Goal: Obtain resource: Download file/media

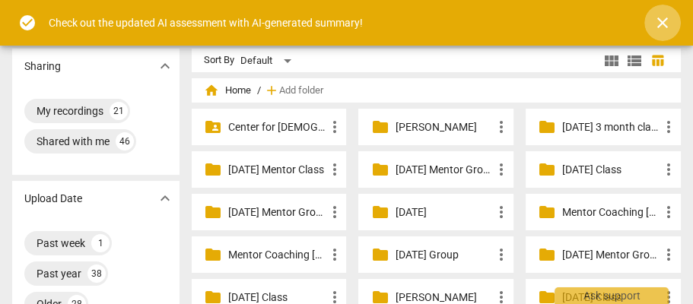
click at [664, 24] on span "close" at bounding box center [662, 23] width 18 height 18
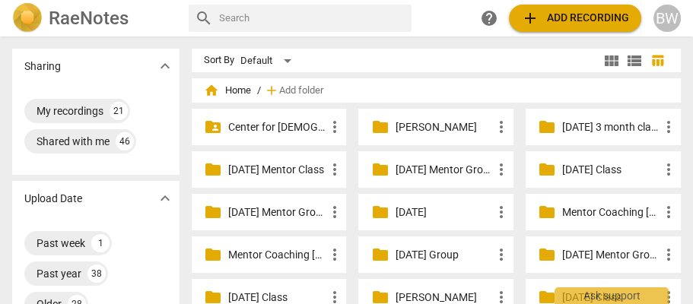
click at [240, 13] on input "text" at bounding box center [312, 18] width 186 height 24
type input "[PERSON_NAME]"
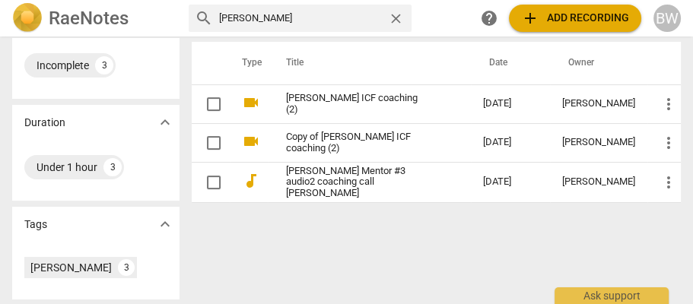
scroll to position [280, 0]
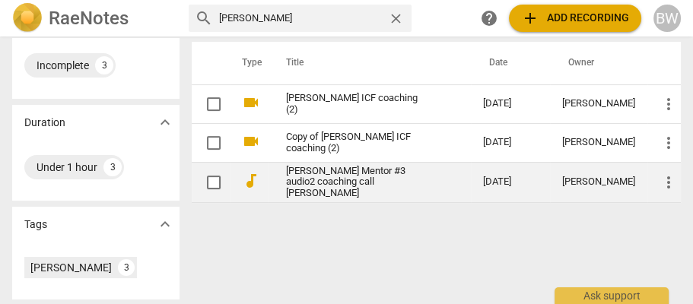
click at [352, 180] on link "[PERSON_NAME] Mentor #3 audio2 coaching call [PERSON_NAME]" at bounding box center [357, 183] width 142 height 34
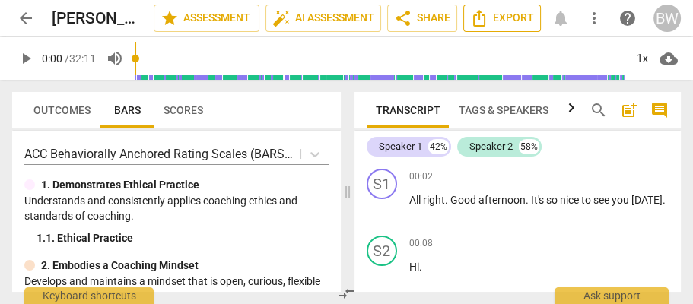
click at [526, 16] on span "Export" at bounding box center [502, 18] width 64 height 18
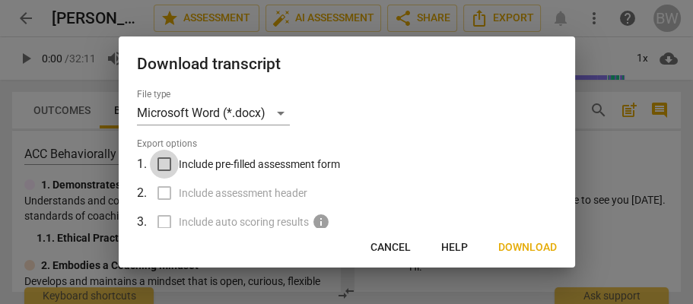
click at [166, 167] on input "Include pre-filled assessment form" at bounding box center [164, 164] width 29 height 29
checkbox input "false"
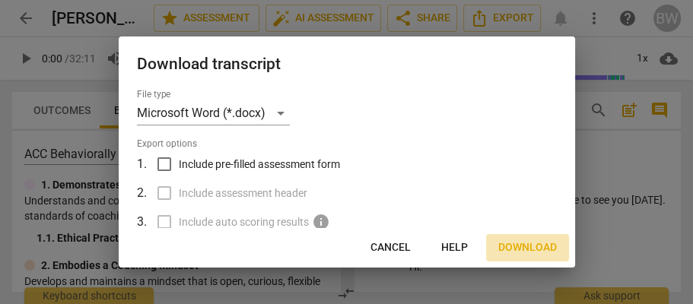
click at [517, 243] on span "Download" at bounding box center [527, 247] width 59 height 15
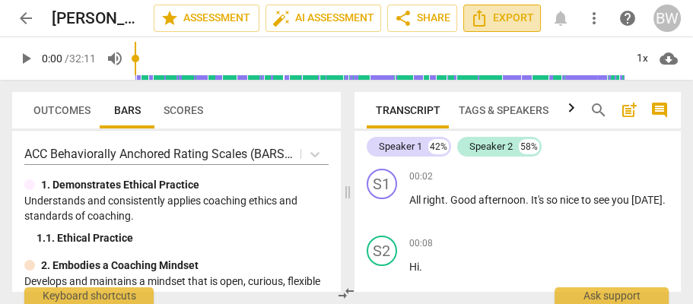
click at [503, 15] on span "Export" at bounding box center [502, 18] width 64 height 18
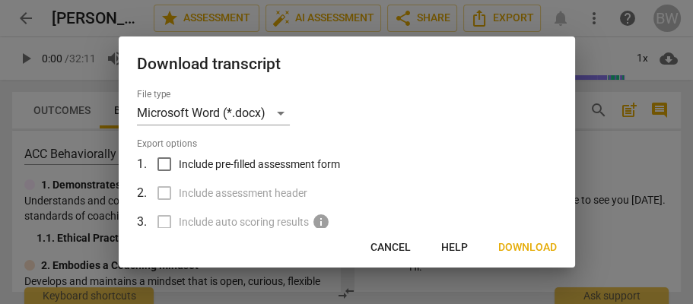
click at [620, 249] on div at bounding box center [346, 152] width 693 height 304
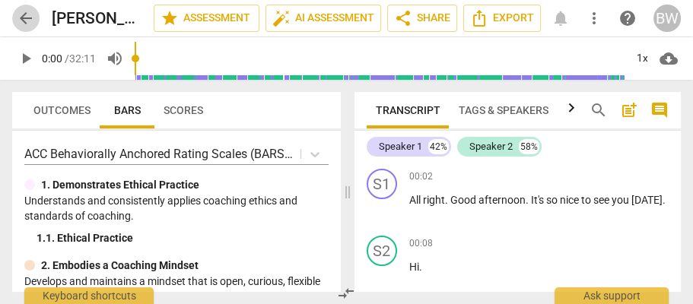
click at [31, 20] on span "arrow_back" at bounding box center [26, 18] width 18 height 18
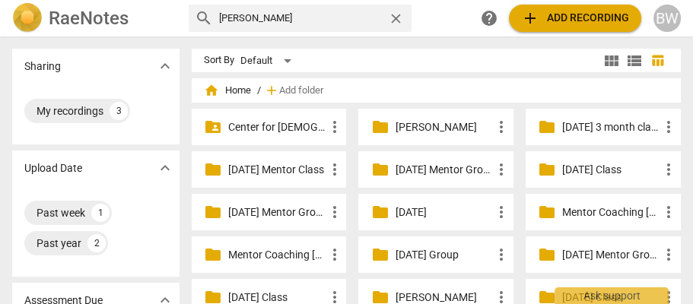
click at [571, 253] on p "[DATE] Mentor Group" at bounding box center [610, 255] width 97 height 16
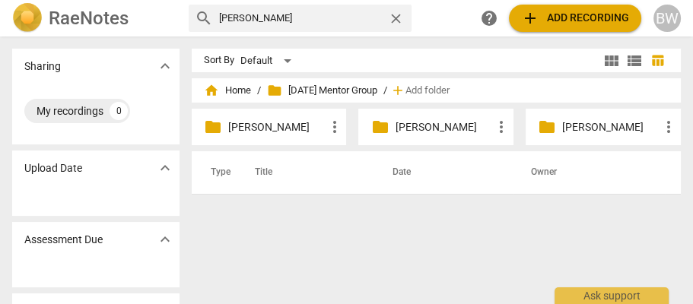
click at [416, 132] on p "[PERSON_NAME]" at bounding box center [443, 127] width 97 height 16
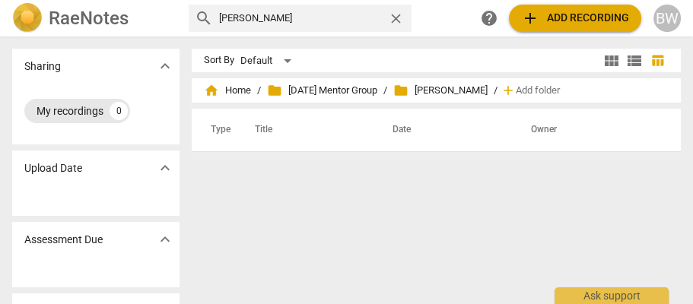
click at [105, 114] on div "My recordings 0" at bounding box center [77, 111] width 106 height 24
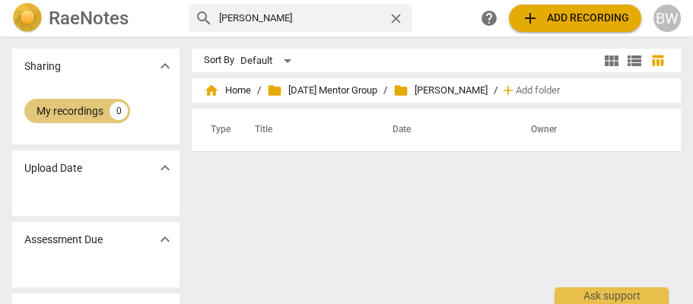
click at [106, 114] on div "My recordings 0" at bounding box center [77, 111] width 106 height 24
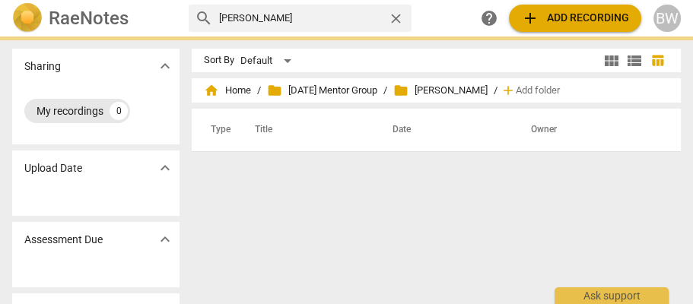
click at [106, 114] on div "My recordings 0" at bounding box center [77, 111] width 106 height 24
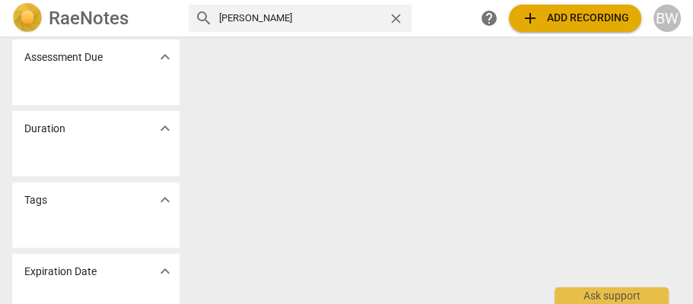
scroll to position [204, 0]
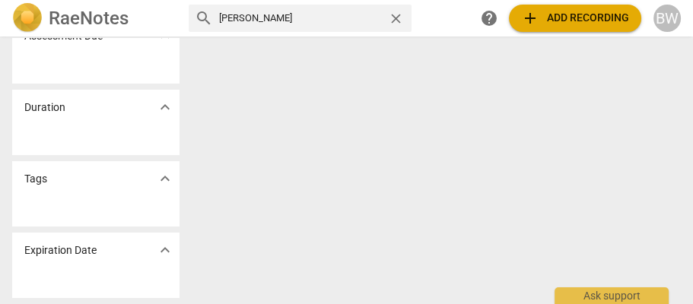
click at [102, 254] on div "Expiration Date expand_more" at bounding box center [95, 250] width 167 height 35
click at [58, 25] on h2 "RaeNotes" at bounding box center [89, 18] width 80 height 21
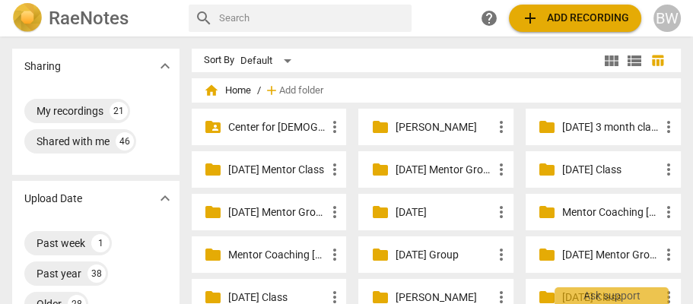
click at [588, 247] on p "[DATE] Mentor Group" at bounding box center [610, 255] width 97 height 16
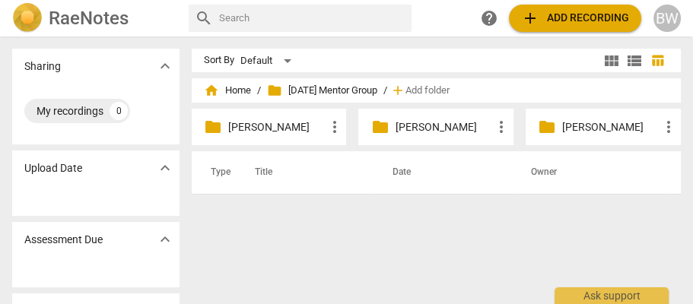
click at [408, 131] on p "[PERSON_NAME]" at bounding box center [443, 127] width 97 height 16
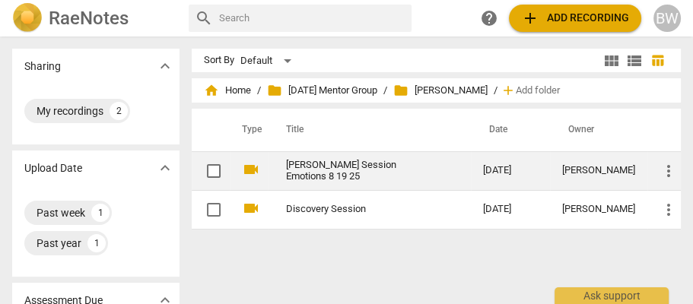
click at [381, 176] on link "[PERSON_NAME] Session Emotions 8 19 25" at bounding box center [357, 171] width 142 height 23
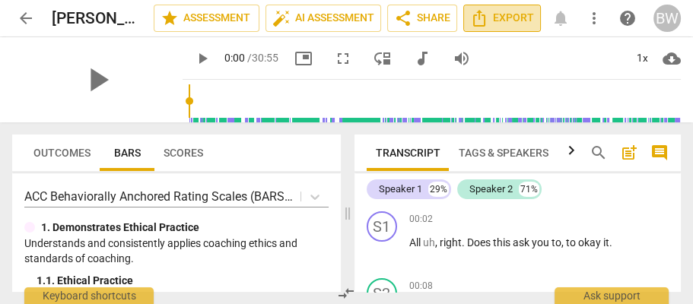
click at [496, 16] on span "Export" at bounding box center [502, 18] width 64 height 18
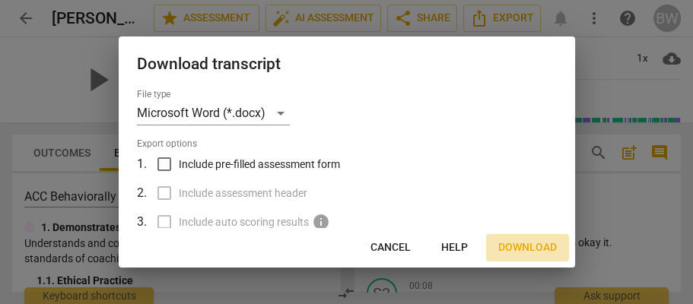
click at [539, 243] on span "Download" at bounding box center [527, 247] width 59 height 15
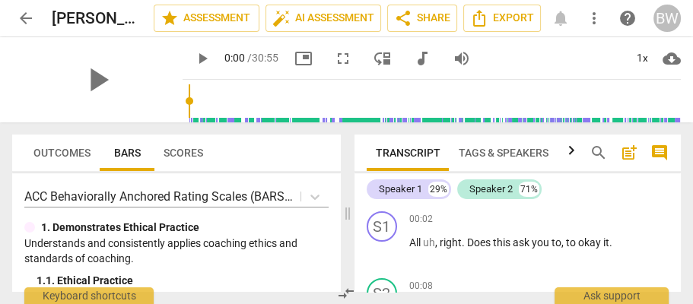
click at [24, 17] on span "arrow_back" at bounding box center [26, 18] width 18 height 18
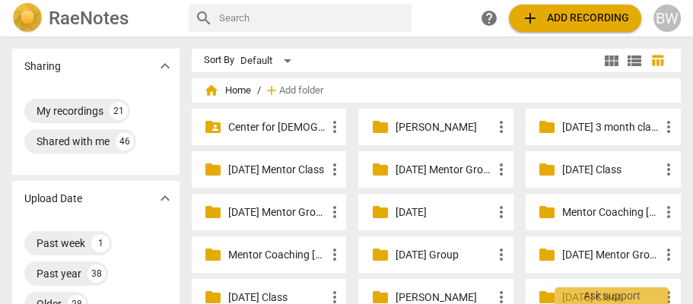
click at [561, 245] on div "folder [DATE] Mentor Group more_vert" at bounding box center [603, 255] width 155 height 37
click at [562, 250] on p "[DATE] Mentor Group" at bounding box center [610, 255] width 97 height 16
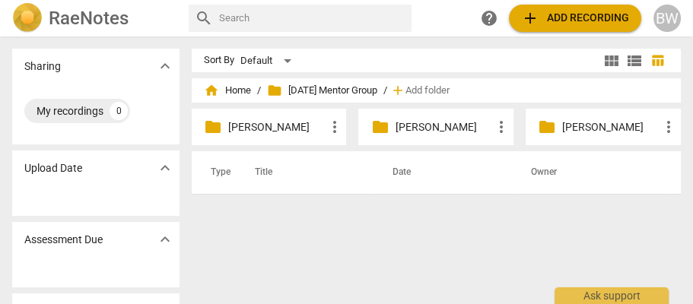
click at [438, 129] on p "[PERSON_NAME]" at bounding box center [443, 127] width 97 height 16
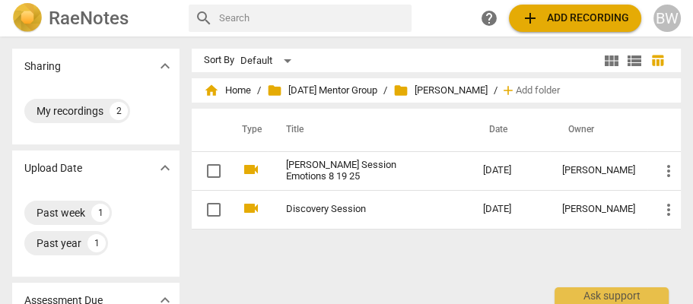
click at [235, 13] on input "text" at bounding box center [312, 18] width 186 height 24
click at [332, 86] on span "folder [DATE] Mentor Group" at bounding box center [322, 90] width 110 height 15
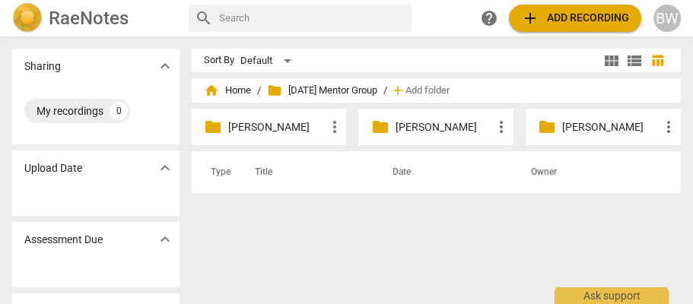
click at [254, 21] on input "text" at bounding box center [312, 18] width 186 height 24
click at [95, 109] on div "My recordings" at bounding box center [70, 110] width 67 height 15
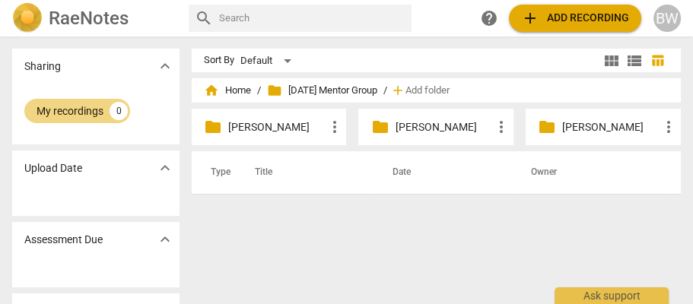
click at [71, 14] on h2 "RaeNotes" at bounding box center [89, 18] width 80 height 21
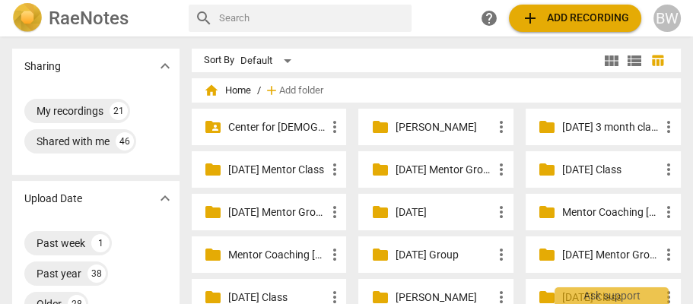
click at [231, 11] on input "text" at bounding box center [312, 18] width 186 height 24
type input "[PERSON_NAME]"
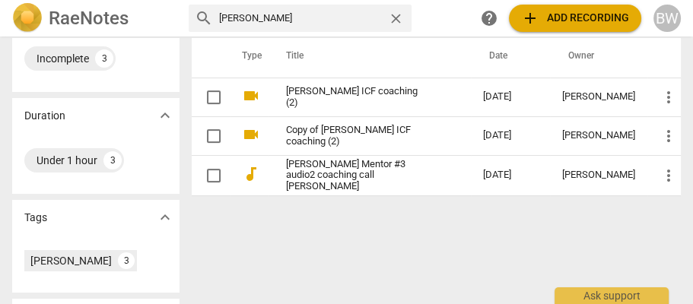
scroll to position [287, 0]
